Goal: Find specific page/section: Find specific page/section

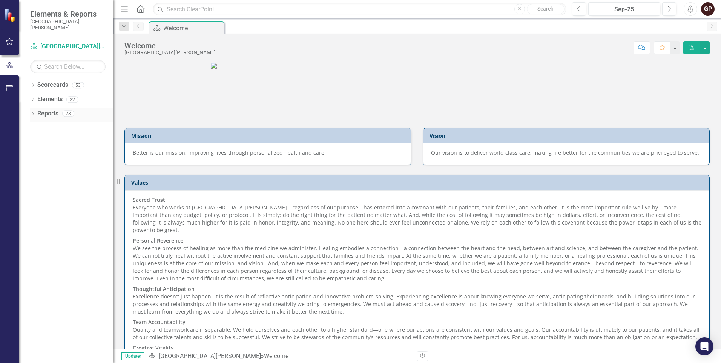
click at [52, 115] on link "Reports" at bounding box center [47, 113] width 21 height 9
click at [35, 100] on icon "Dropdown" at bounding box center [32, 100] width 5 height 4
click at [63, 125] on link "Measure Measures" at bounding box center [59, 128] width 37 height 9
click at [49, 129] on link "Measure Measures" at bounding box center [59, 128] width 37 height 9
click at [37, 129] on icon "Dropdown" at bounding box center [36, 129] width 5 height 4
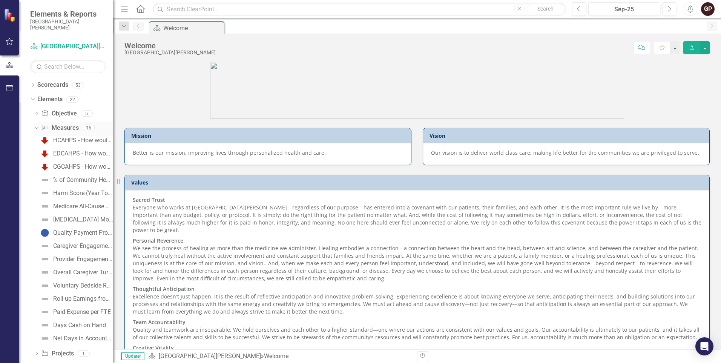
click at [35, 128] on icon "Dropdown" at bounding box center [36, 127] width 4 height 5
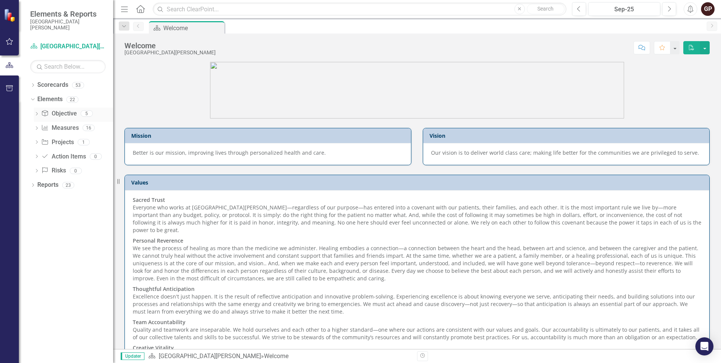
click at [39, 115] on icon "Dropdown" at bounding box center [36, 114] width 5 height 4
click at [35, 114] on icon "Dropdown" at bounding box center [36, 113] width 4 height 5
click at [35, 98] on div "Dropdown" at bounding box center [31, 99] width 6 height 5
click at [32, 112] on icon "Dropdown" at bounding box center [32, 114] width 5 height 4
click at [35, 196] on icon "Dropdown" at bounding box center [36, 197] width 5 height 4
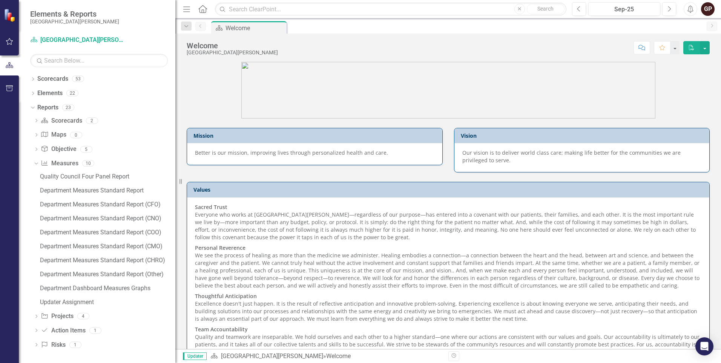
drag, startPoint x: 114, startPoint y: 195, endPoint x: 175, endPoint y: 200, distance: 62.1
click at [175, 200] on div "Resize" at bounding box center [178, 181] width 6 height 363
click at [35, 315] on icon "Dropdown" at bounding box center [36, 316] width 5 height 4
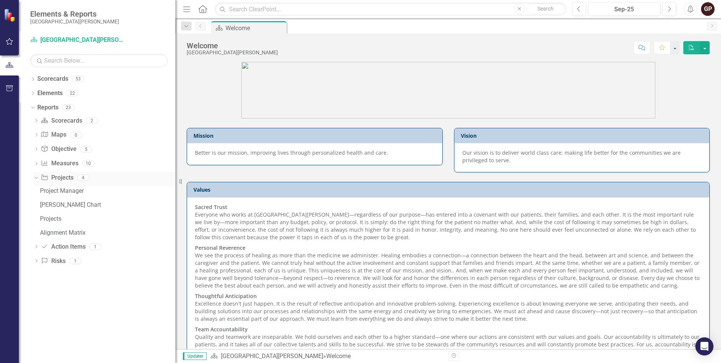
click at [36, 177] on icon "Dropdown" at bounding box center [35, 177] width 4 height 5
click at [33, 106] on icon "Dropdown" at bounding box center [32, 106] width 4 height 5
